Goal: Entertainment & Leisure: Consume media (video, audio)

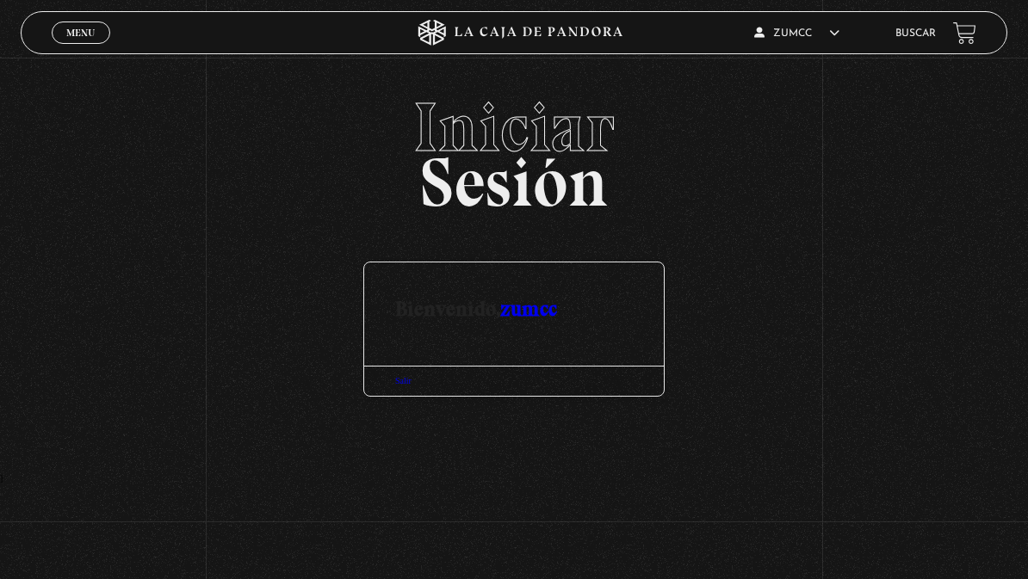
click at [91, 28] on span "Menu" at bounding box center [80, 33] width 28 height 10
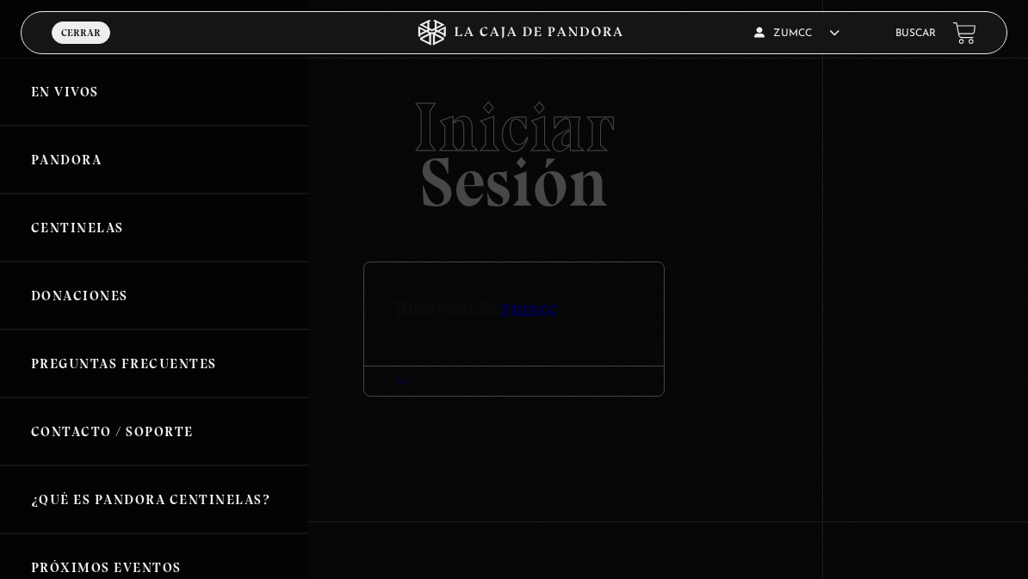
click at [83, 164] on link "Pandora" at bounding box center [154, 160] width 308 height 68
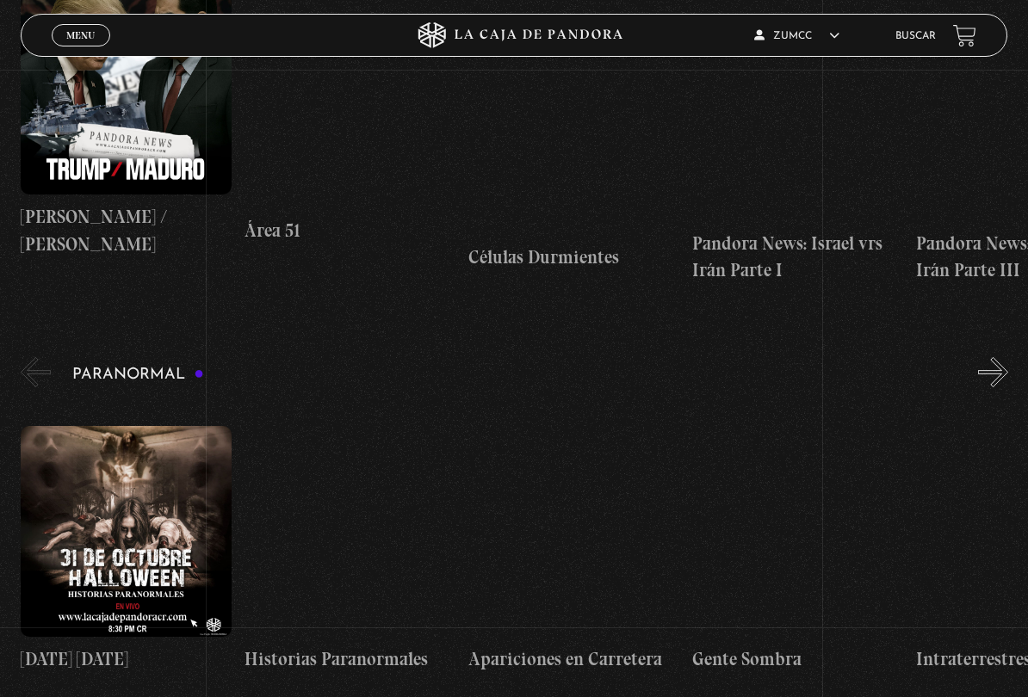
scroll to position [1270, 0]
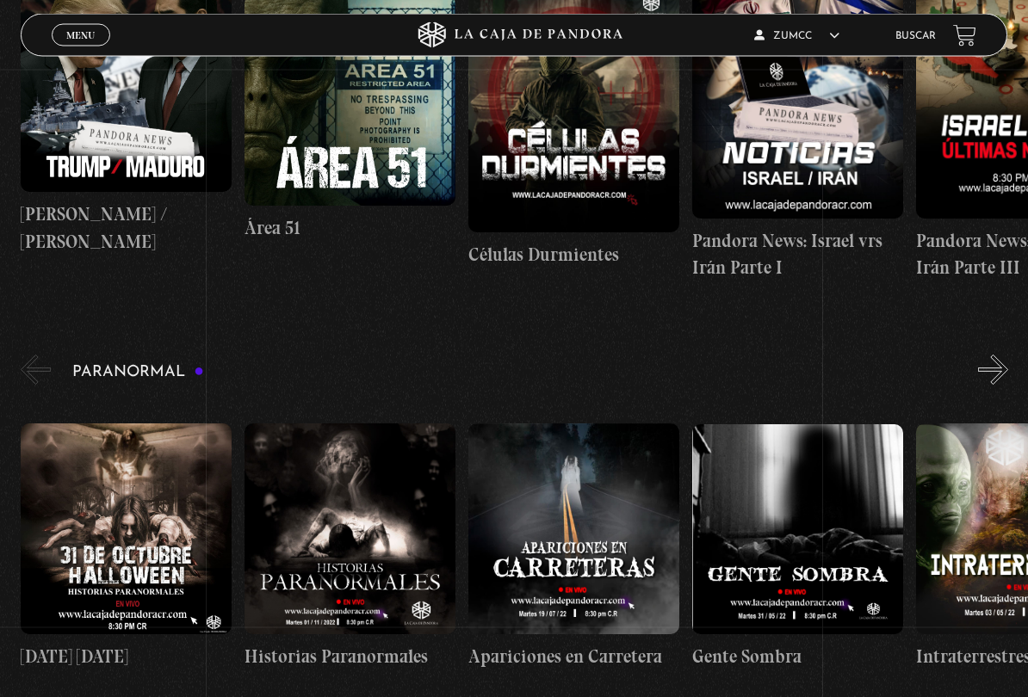
click at [355, 136] on figure at bounding box center [349, 101] width 211 height 211
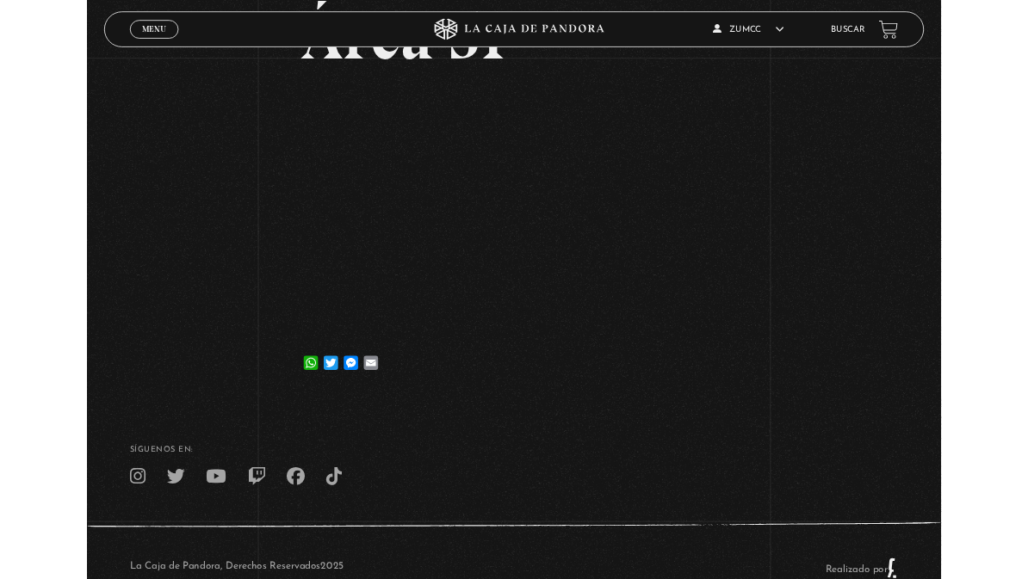
scroll to position [207, 0]
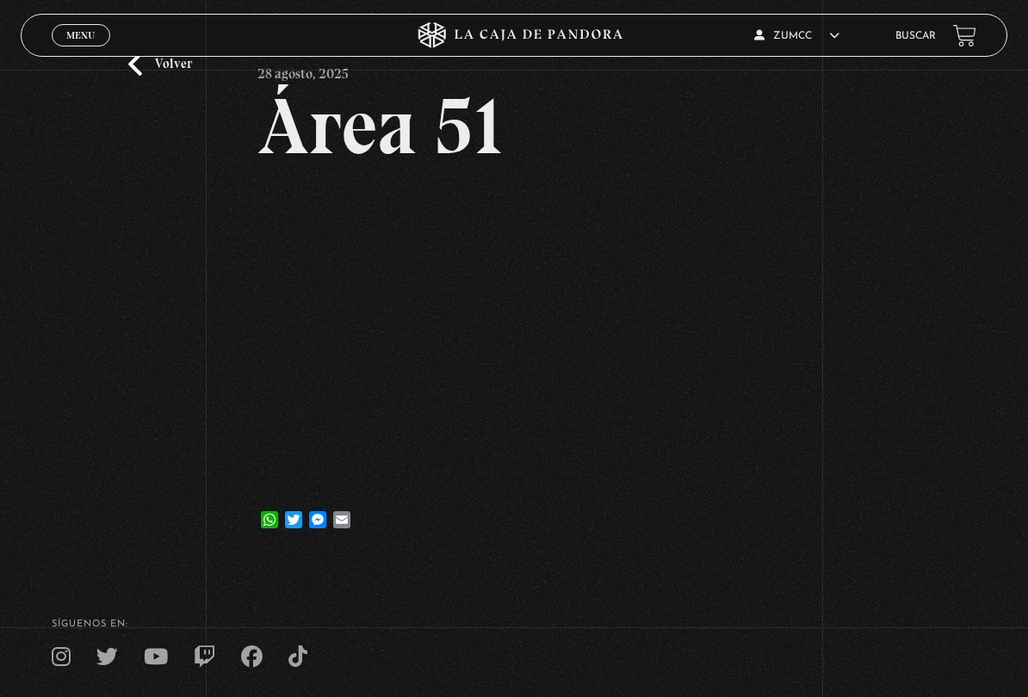
scroll to position [113, 0]
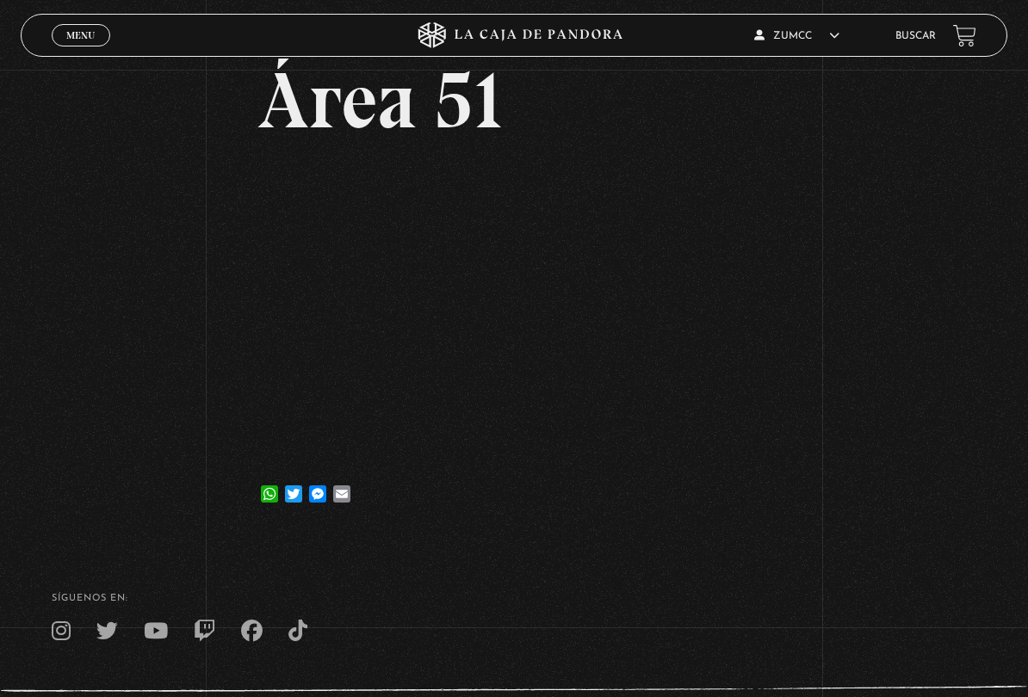
click at [876, 436] on div "Volver 28 agosto, 2025 Área 51 WhatsApp Twitter Messenger Email" at bounding box center [514, 245] width 1028 height 577
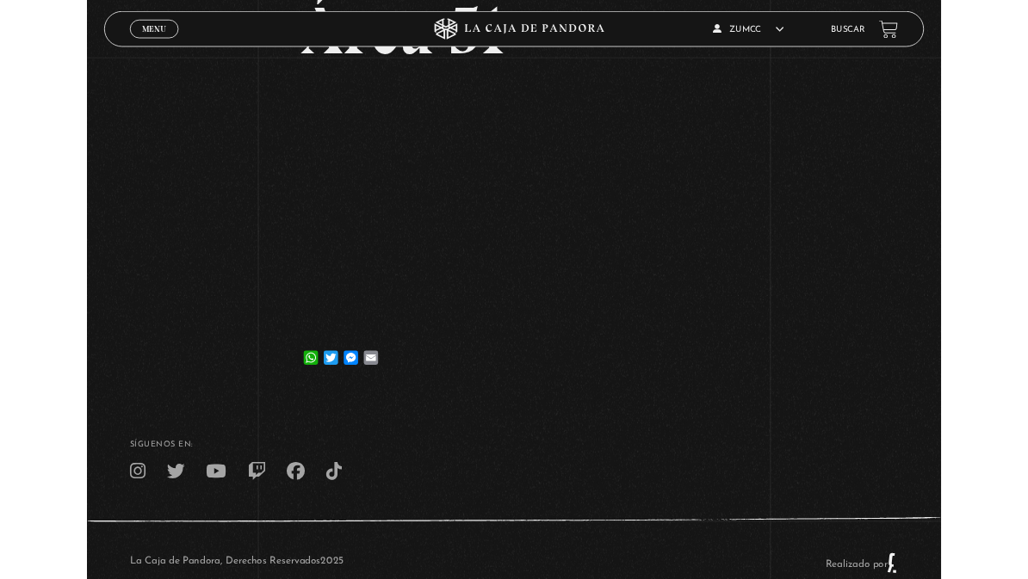
scroll to position [307, 0]
